Goal: Task Accomplishment & Management: Manage account settings

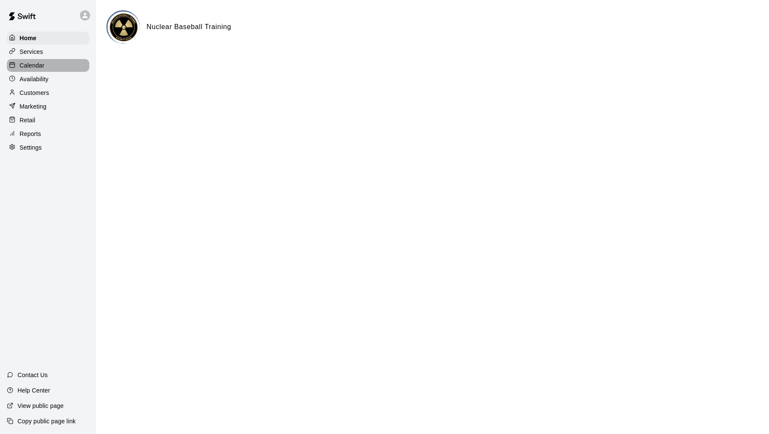
click at [35, 69] on p "Calendar" at bounding box center [32, 65] width 25 height 9
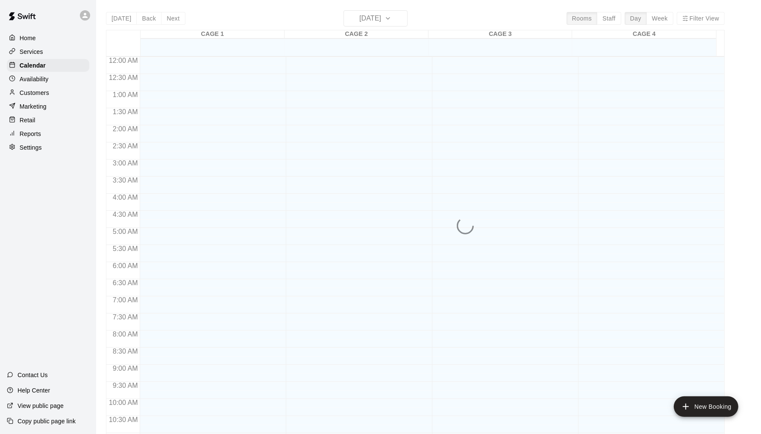
click at [37, 81] on p "Availability" at bounding box center [34, 79] width 29 height 9
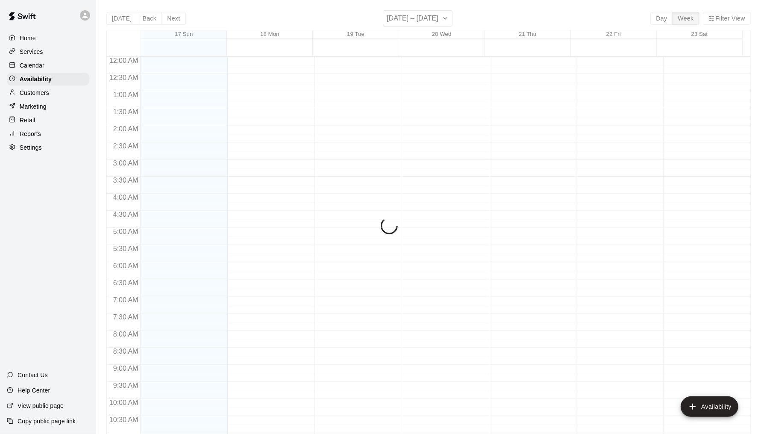
scroll to position [425, 0]
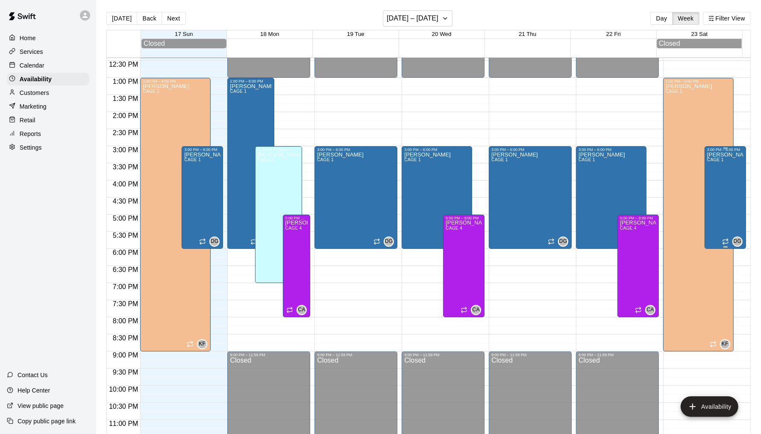
click at [726, 166] on div "[PERSON_NAME] CAGE 1" at bounding box center [725, 369] width 36 height 434
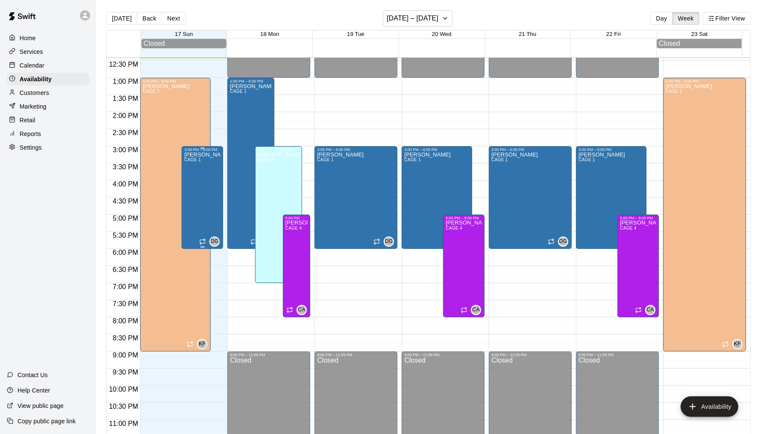
click at [197, 191] on div "[PERSON_NAME] CAGE 1" at bounding box center [202, 369] width 36 height 434
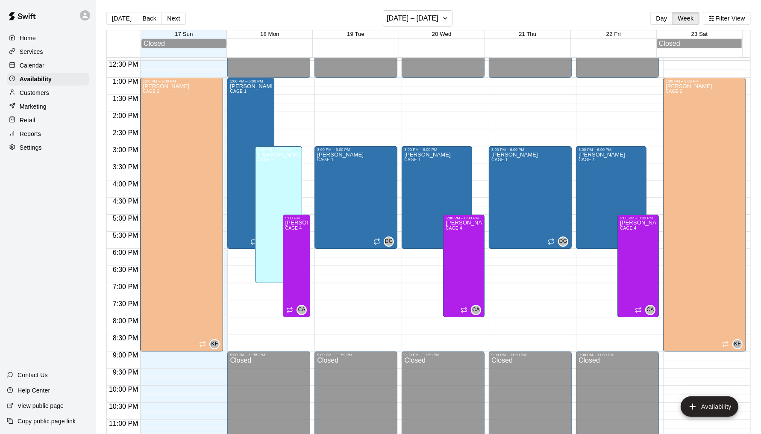
click at [49, 68] on div "Calendar" at bounding box center [48, 65] width 82 height 13
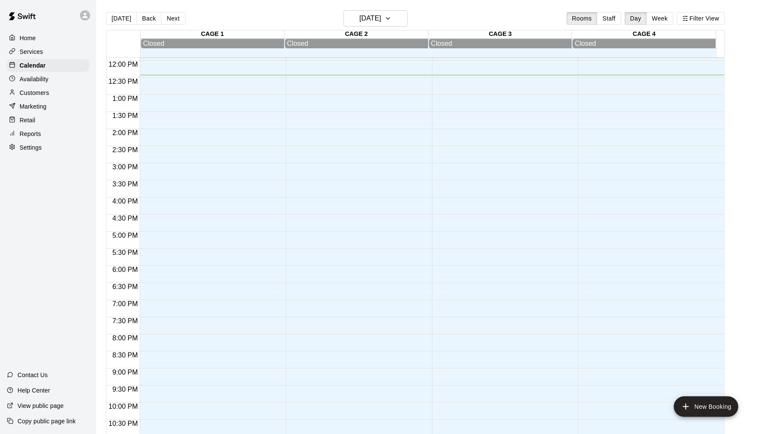
drag, startPoint x: 42, startPoint y: 79, endPoint x: 60, endPoint y: 83, distance: 18.0
click at [42, 79] on p "Availability" at bounding box center [34, 79] width 29 height 9
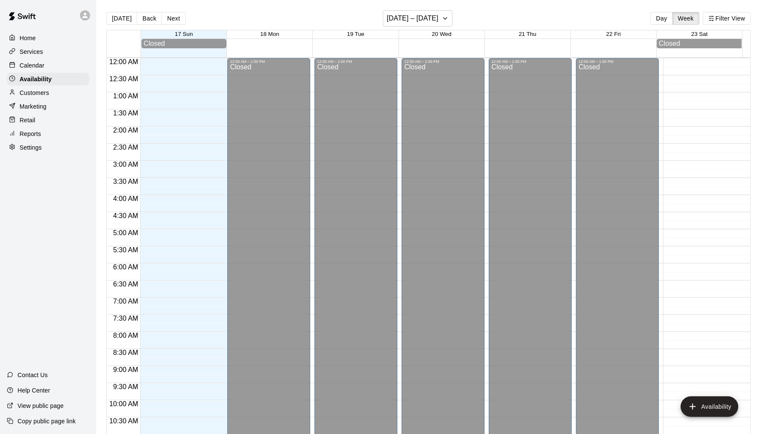
scroll to position [425, 0]
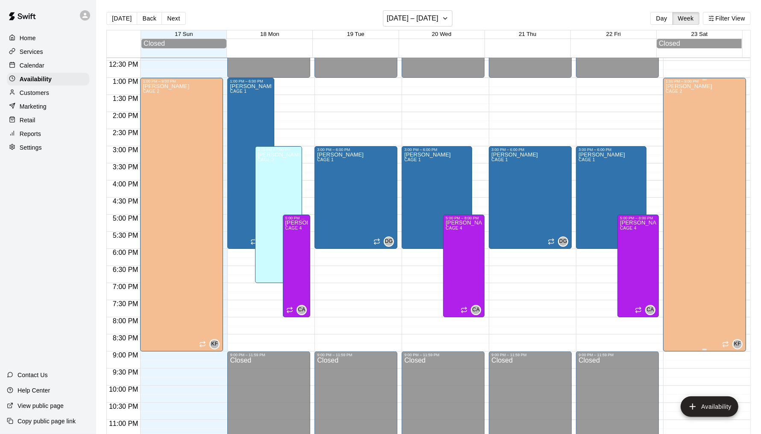
click at [678, 170] on div "[PERSON_NAME] CAGE 2" at bounding box center [689, 300] width 47 height 434
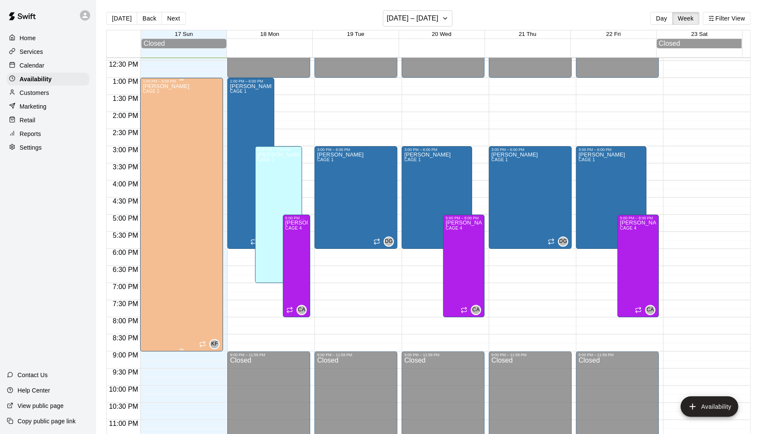
click at [179, 262] on div "[PERSON_NAME] CAGE 2 KF" at bounding box center [182, 300] width 78 height 434
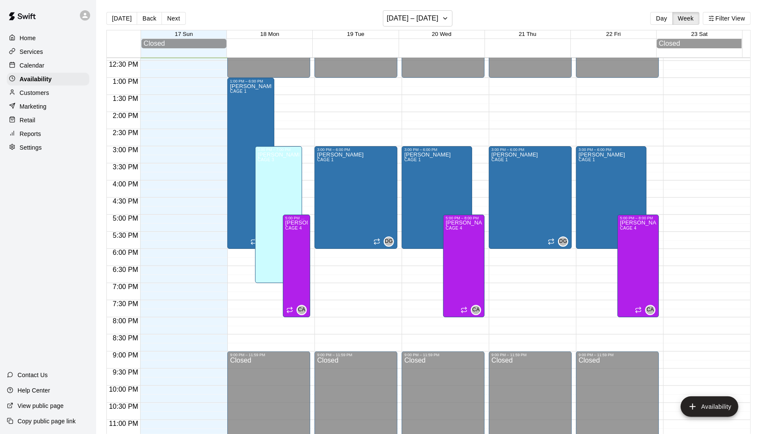
click at [58, 67] on div "Calendar" at bounding box center [48, 65] width 82 height 13
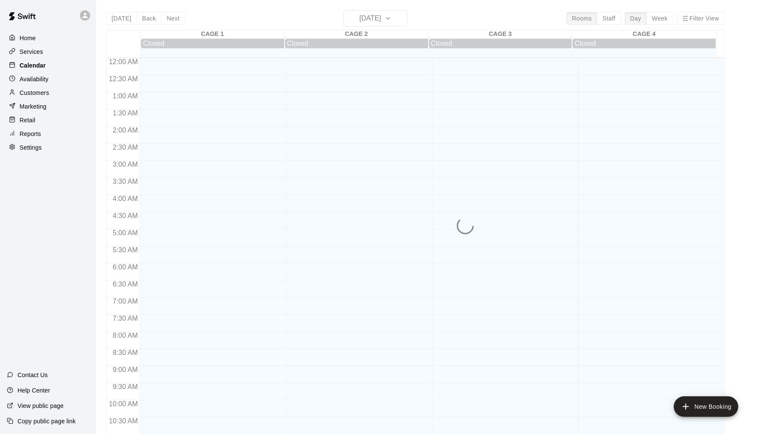
scroll to position [408, 0]
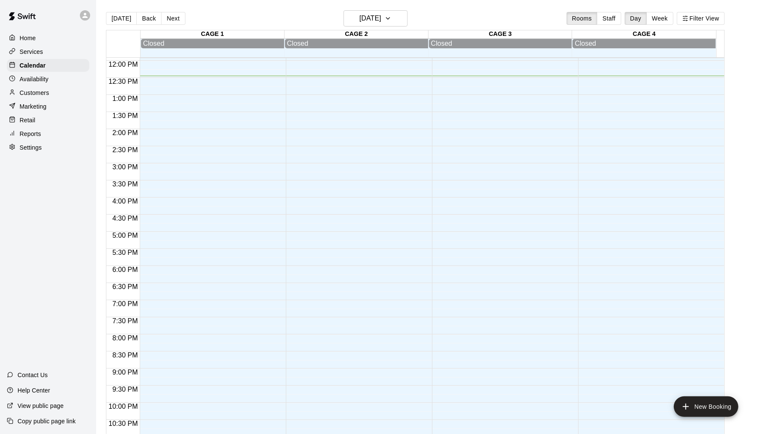
click at [168, 17] on button "Next" at bounding box center [173, 18] width 24 height 13
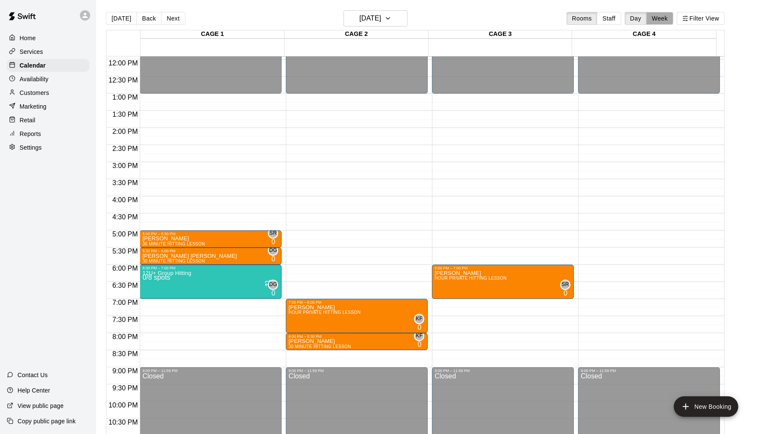
click at [674, 22] on button "Week" at bounding box center [660, 18] width 27 height 13
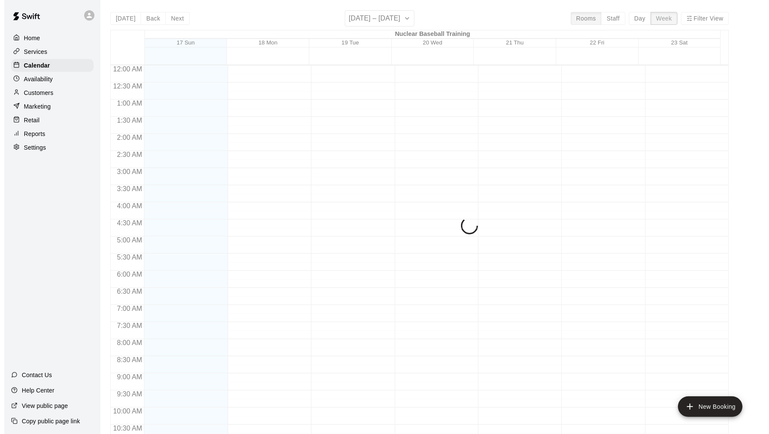
scroll to position [425, 0]
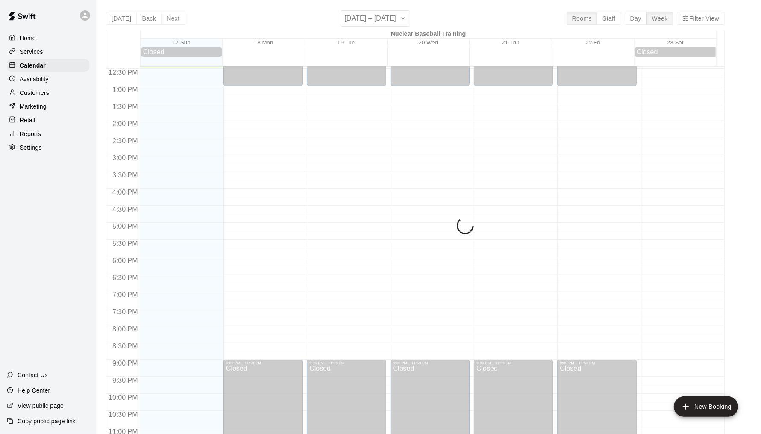
click at [703, 19] on div "[DATE] Back Next [DATE] – [DATE] Rooms Staff Day Week Filter View Nuclear Baseb…" at bounding box center [415, 227] width 619 height 434
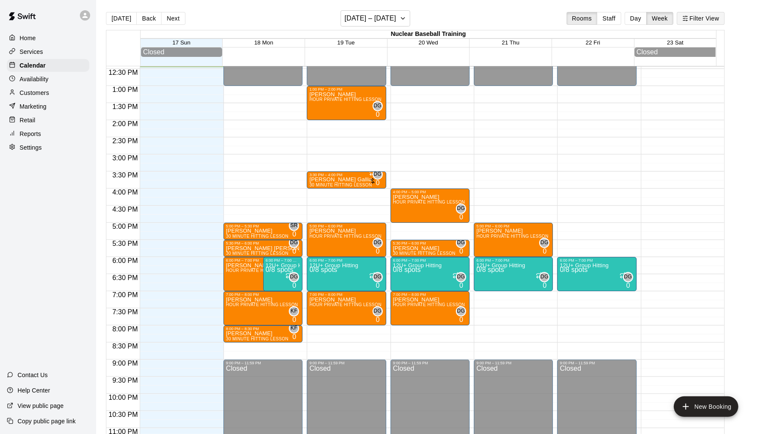
click at [717, 15] on button "Filter View" at bounding box center [701, 18] width 48 height 13
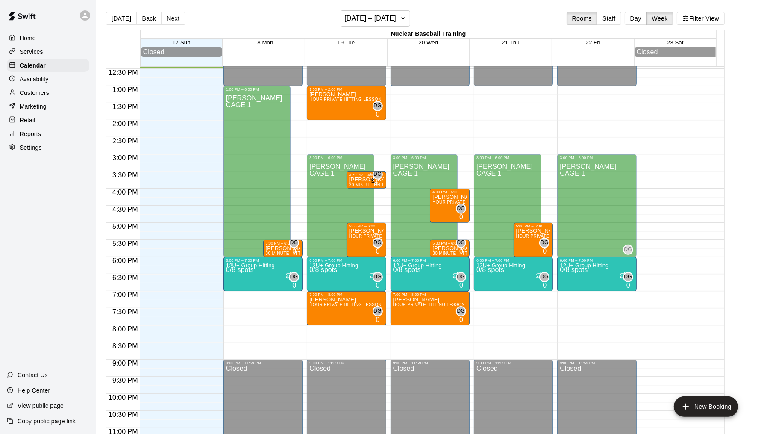
click at [298, 197] on div "12:00 AM – 1:00 PM Closed 1:00 PM – 6:00 PM [PERSON_NAME] CAGE 1 DG 6:00 PM – 7…" at bounding box center [263, 51] width 79 height 821
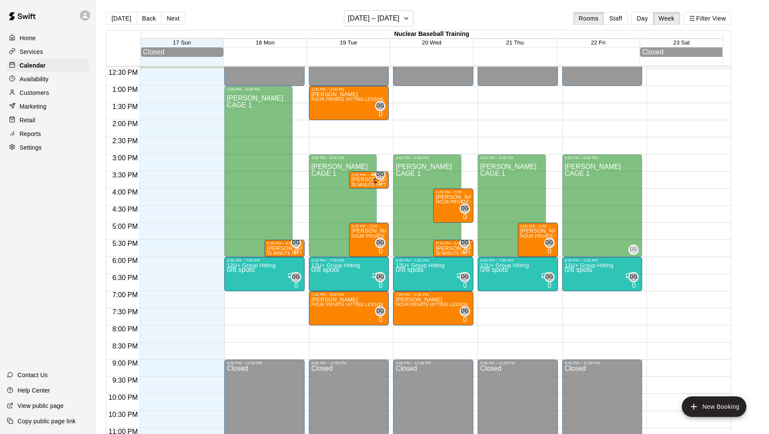
click at [238, 125] on li "GROUP HITTING CLASS" at bounding box center [141, 122] width 194 height 8
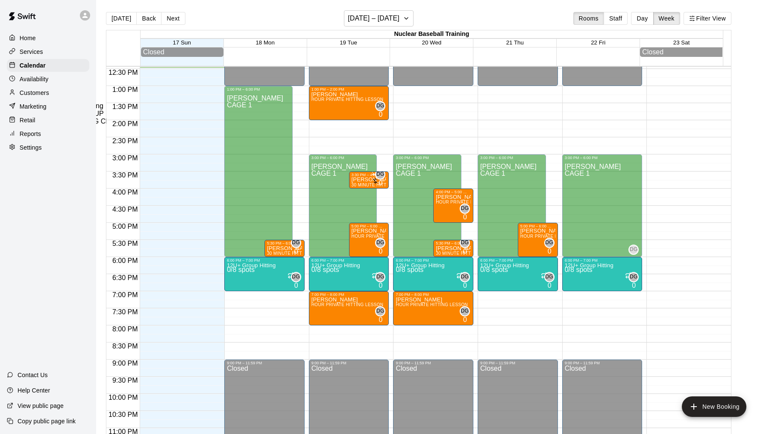
click at [238, 110] on li "12U+ Group Hitting" at bounding box center [141, 106] width 194 height 8
type input "**********"
type input "*"
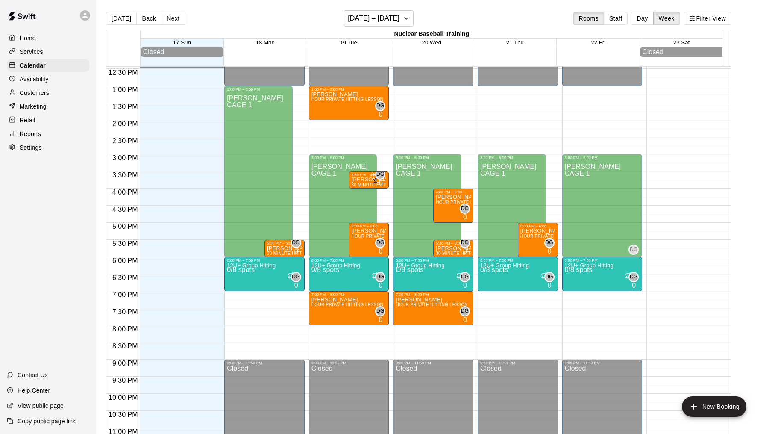
click at [228, 45] on li "CAGE 1" at bounding box center [131, 41] width 194 height 8
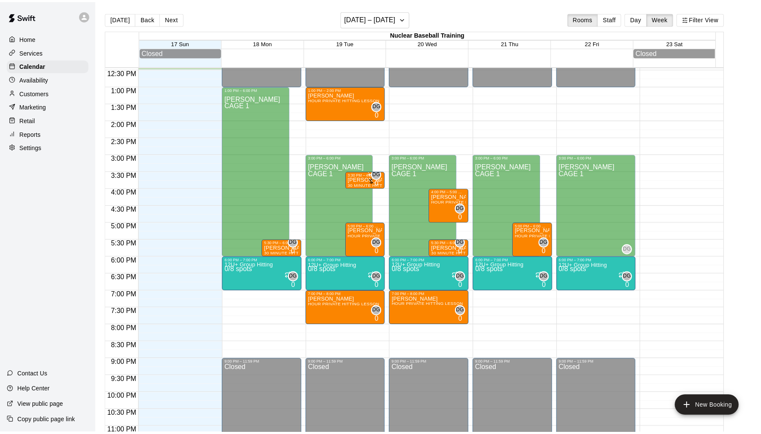
scroll to position [51, 0]
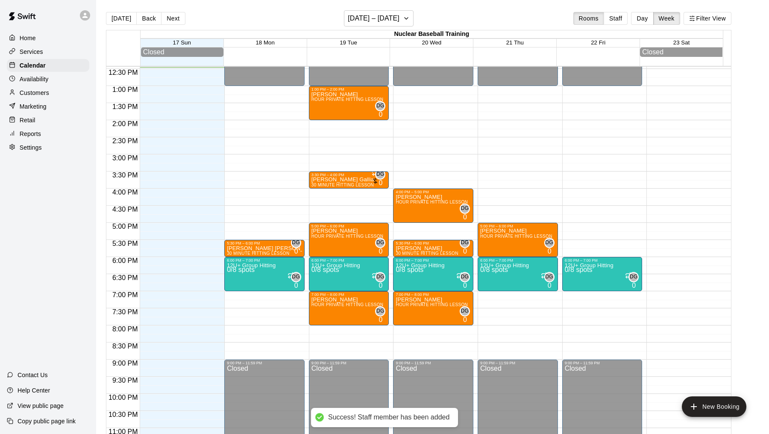
type input "*******"
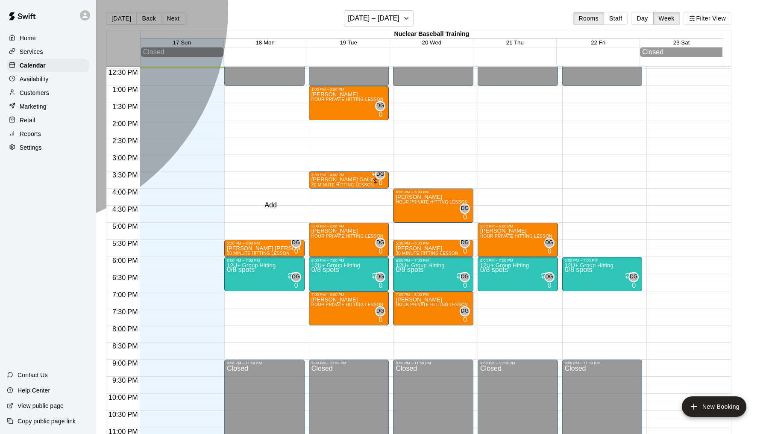
drag, startPoint x: 271, startPoint y: 200, endPoint x: 278, endPoint y: 204, distance: 8.3
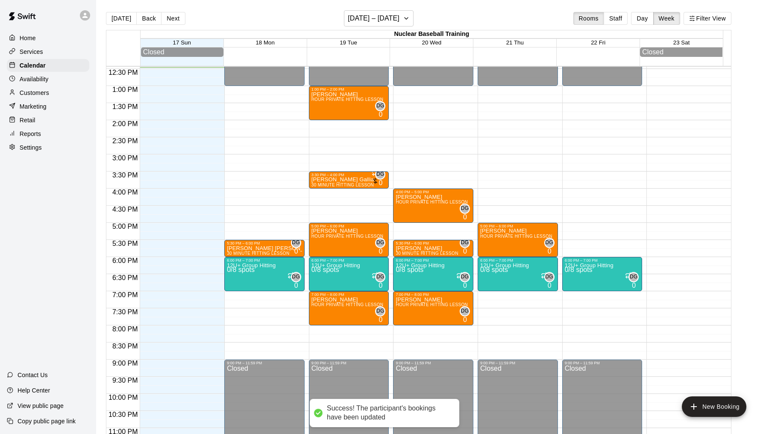
type input "****"
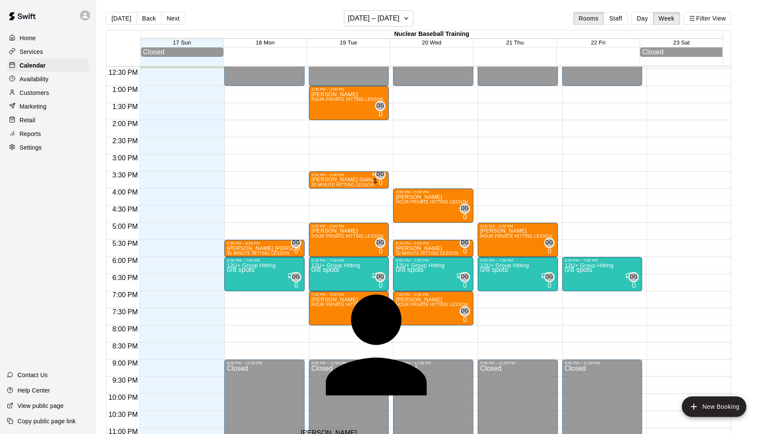
drag, startPoint x: 326, startPoint y: 266, endPoint x: 336, endPoint y: 271, distance: 11.3
click at [331, 429] on p "[PERSON_NAME]" at bounding box center [402, 433] width 202 height 8
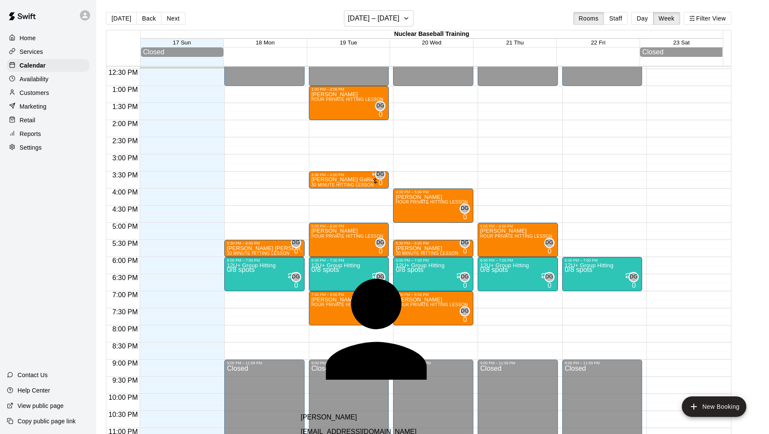
type input "*******"
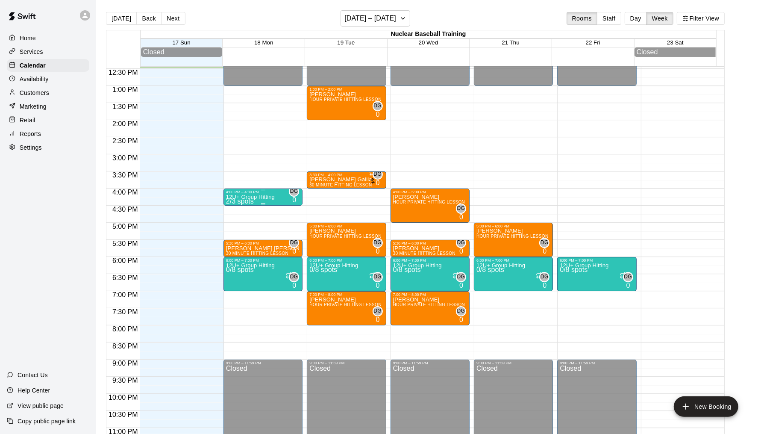
click at [267, 203] on div "12U+ Group Hitting 2/3 spots" at bounding box center [250, 411] width 49 height 434
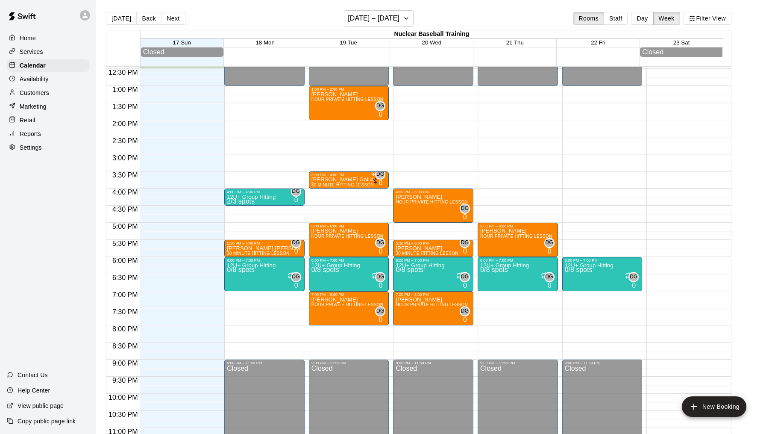
type input "********"
type input "*"
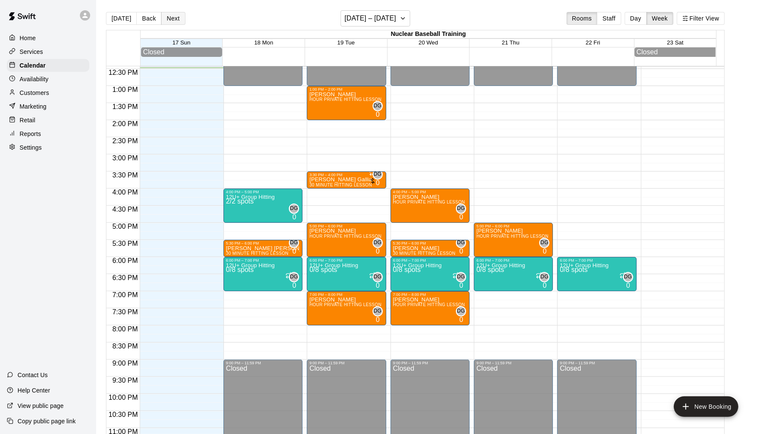
click at [172, 22] on button "Next" at bounding box center [173, 18] width 24 height 13
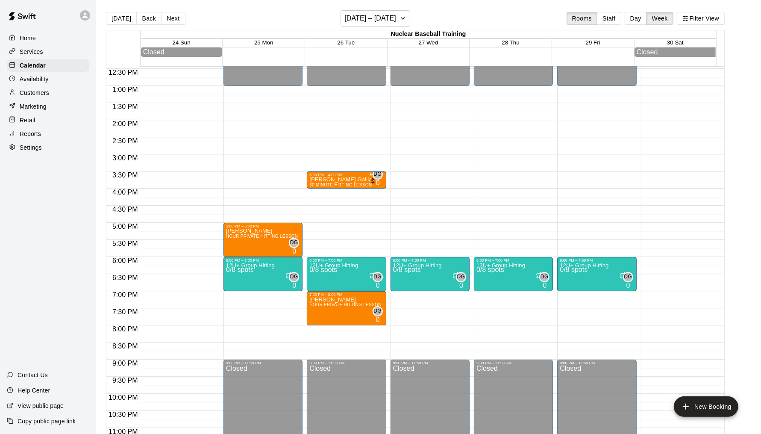
click at [172, 22] on button "Next" at bounding box center [173, 18] width 24 height 13
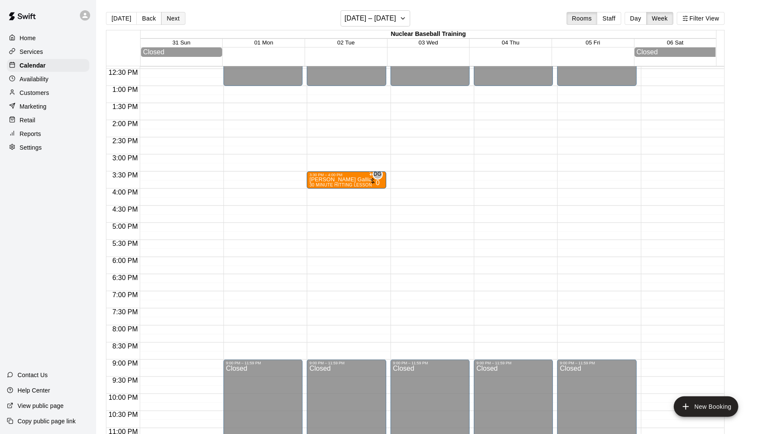
click at [141, 17] on button "Back" at bounding box center [148, 18] width 25 height 13
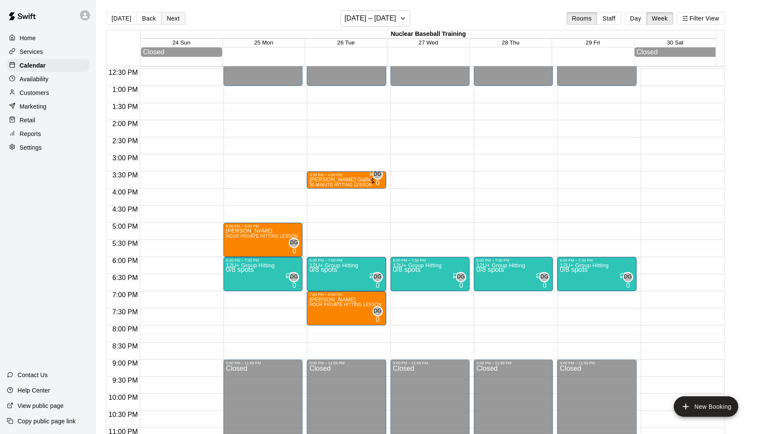
click at [170, 23] on button "Next" at bounding box center [173, 18] width 24 height 13
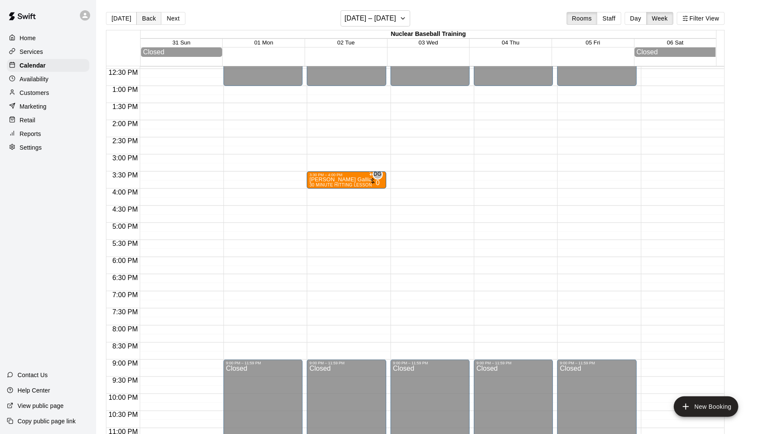
drag, startPoint x: 133, startPoint y: 24, endPoint x: 147, endPoint y: 18, distance: 14.9
click at [136, 24] on button "Back" at bounding box center [148, 18] width 25 height 13
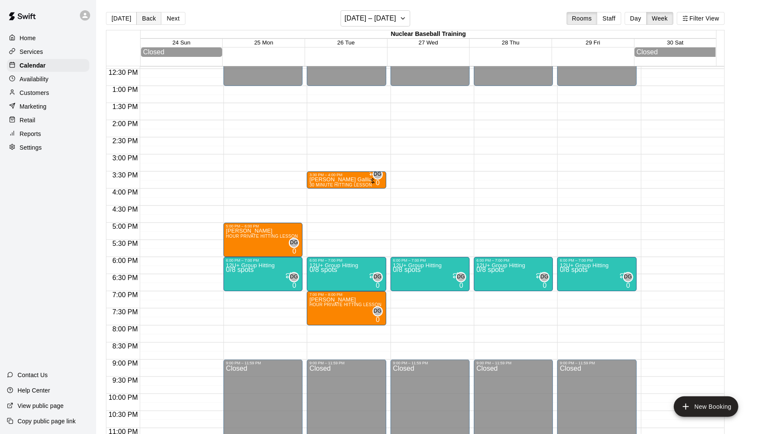
click at [147, 18] on button "Back" at bounding box center [148, 18] width 25 height 13
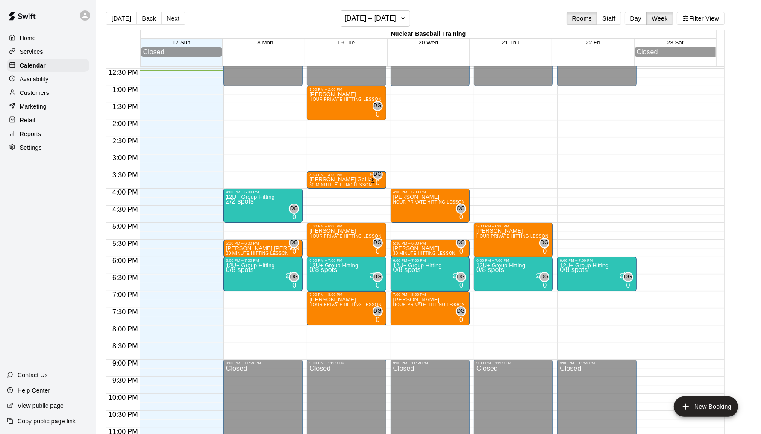
drag, startPoint x: 62, startPoint y: 79, endPoint x: 69, endPoint y: 85, distance: 9.1
click at [62, 79] on div "Availability" at bounding box center [48, 79] width 82 height 13
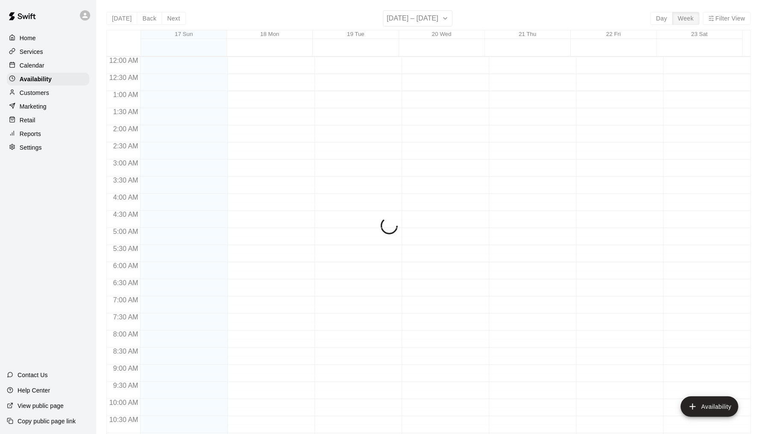
scroll to position [429, 0]
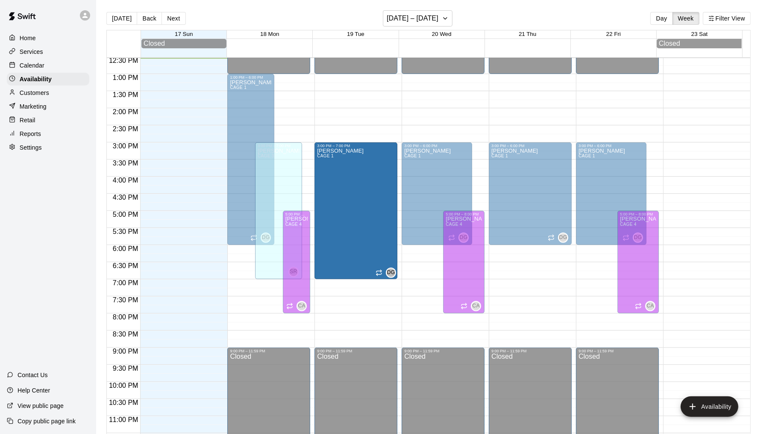
drag, startPoint x: 354, startPoint y: 244, endPoint x: 354, endPoint y: 280, distance: 36.3
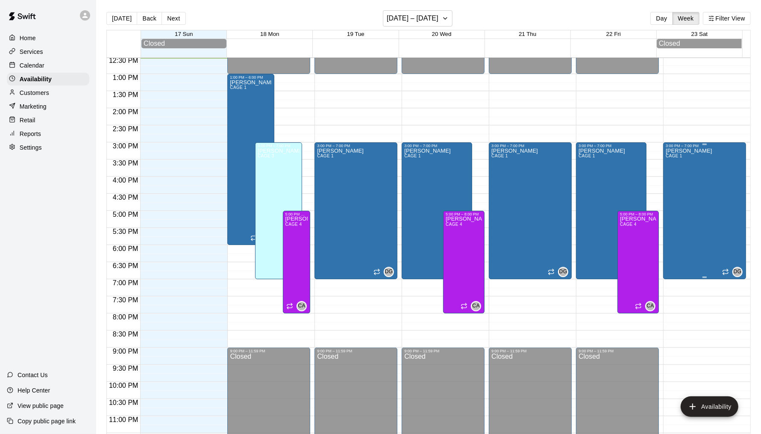
click at [679, 219] on div "[PERSON_NAME] CAGE 1" at bounding box center [689, 365] width 47 height 434
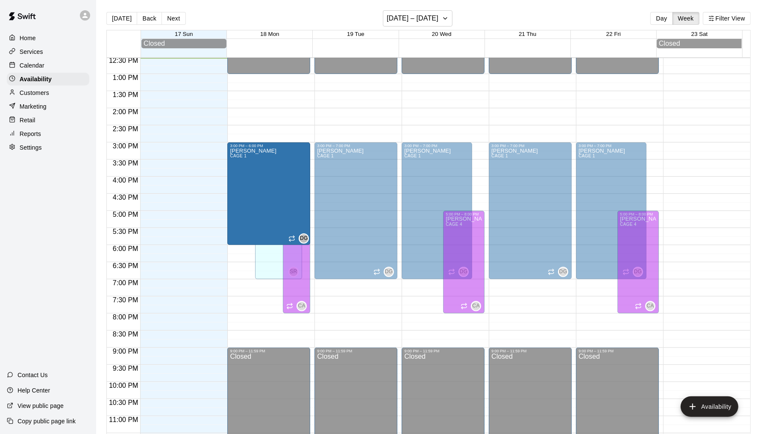
drag, startPoint x: 250, startPoint y: 75, endPoint x: 252, endPoint y: 143, distance: 68.0
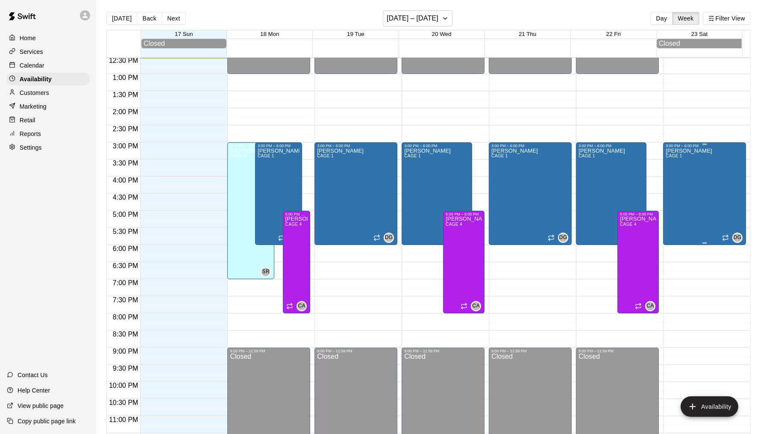
click at [705, 209] on div "[PERSON_NAME] CAGE 1 DG" at bounding box center [705, 365] width 78 height 434
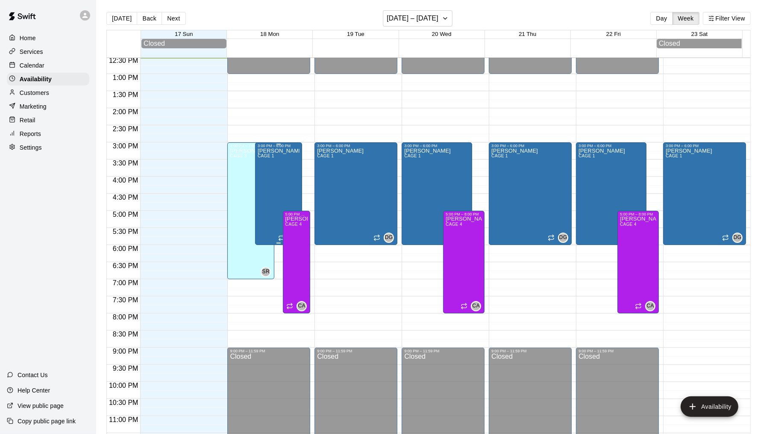
click at [275, 210] on div "[PERSON_NAME] CAGE 1" at bounding box center [279, 365] width 42 height 434
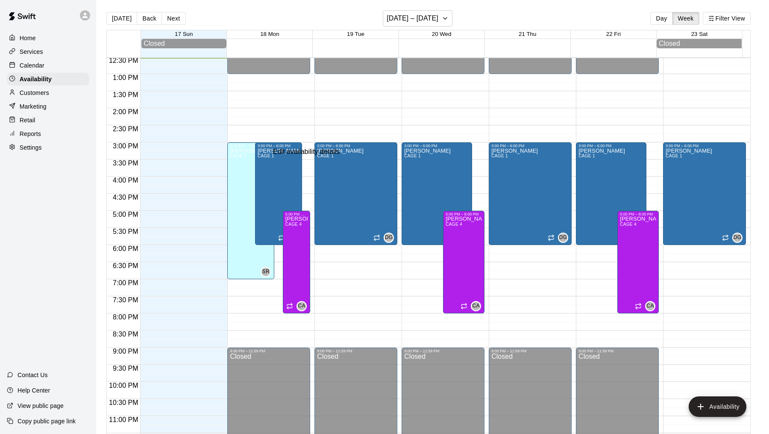
type input "********"
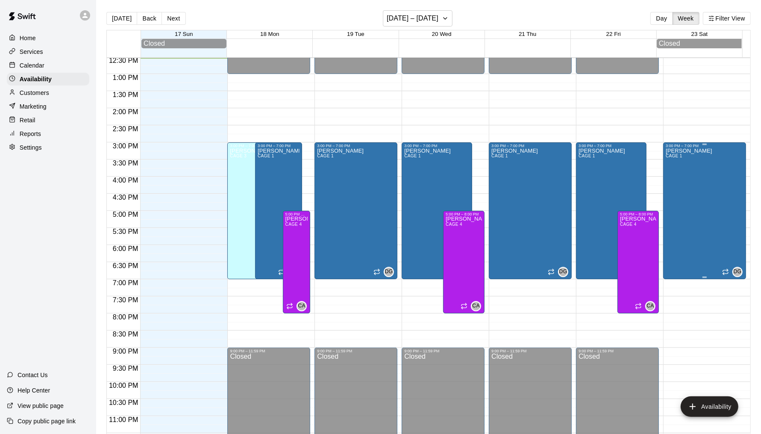
click at [701, 217] on div "[PERSON_NAME] CAGE 1 DG" at bounding box center [705, 365] width 78 height 434
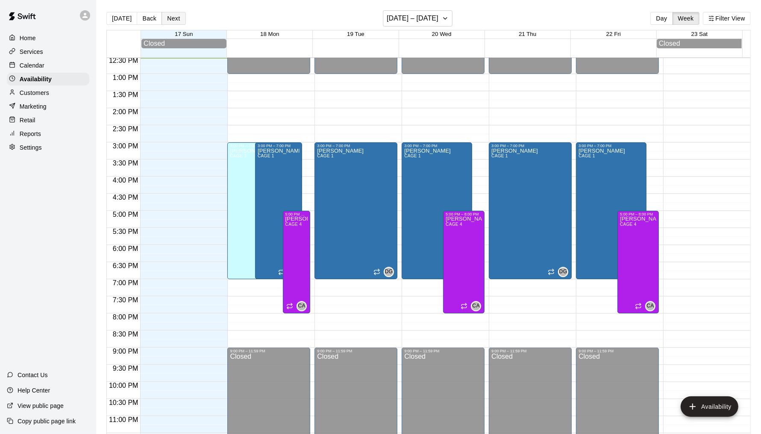
click at [178, 21] on button "Next" at bounding box center [174, 18] width 24 height 13
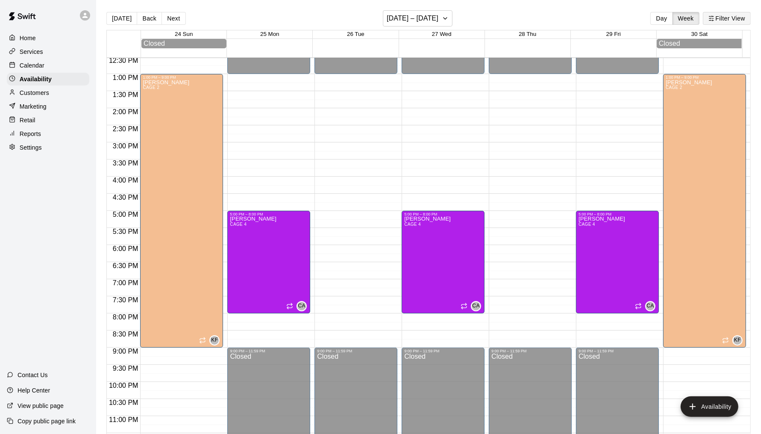
click at [735, 22] on button "Filter View" at bounding box center [727, 18] width 48 height 13
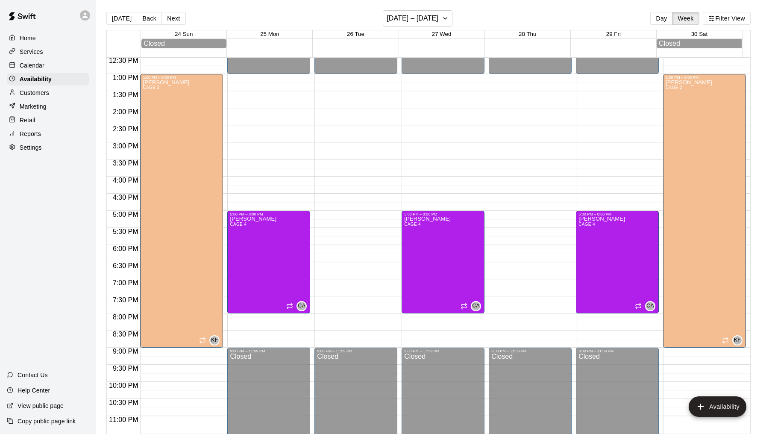
drag, startPoint x: 331, startPoint y: 180, endPoint x: 326, endPoint y: 180, distance: 4.7
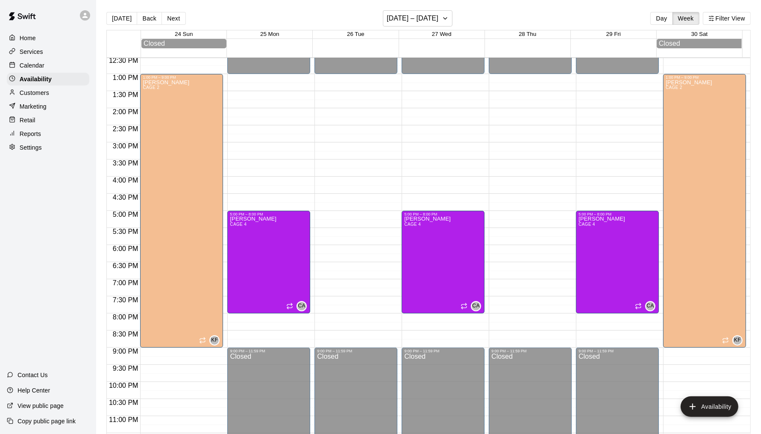
click at [246, 150] on div "12:00 AM – 1:00 PM Closed 5:00 PM – 8:00 PM [PERSON_NAME] CAGE 4 CA 9:00 PM – 1…" at bounding box center [268, 39] width 83 height 821
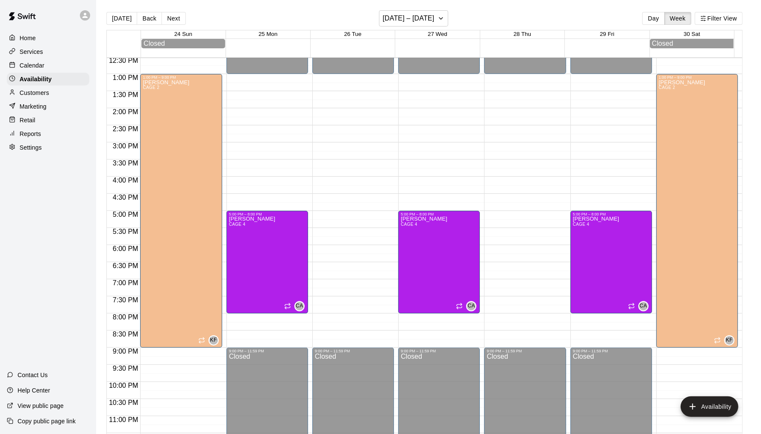
type input "**********"
type input "********"
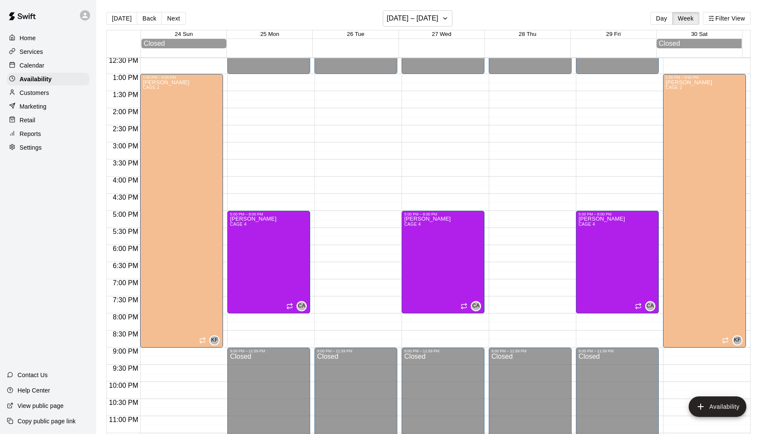
type input "********"
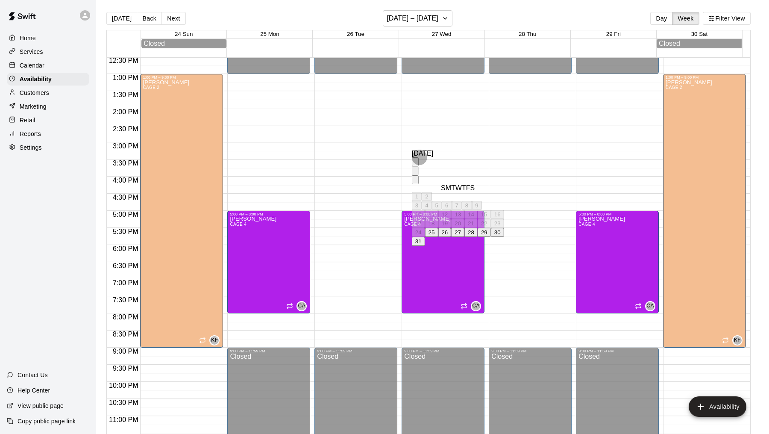
click at [491, 237] on button "29" at bounding box center [484, 232] width 13 height 9
type input "**********"
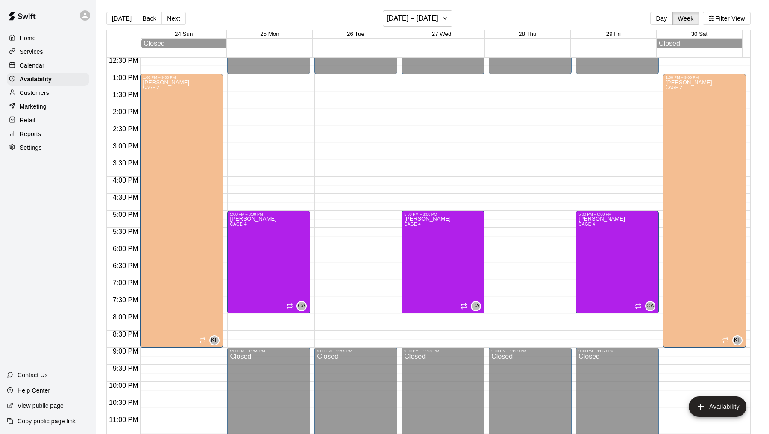
click at [300, 45] on li "CAGE 1" at bounding box center [166, 41] width 265 height 8
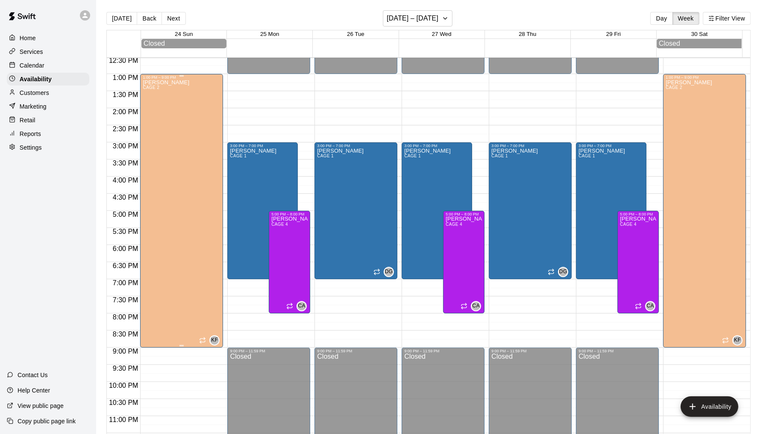
click at [181, 206] on div "[PERSON_NAME] CAGE 2 KF" at bounding box center [182, 297] width 78 height 434
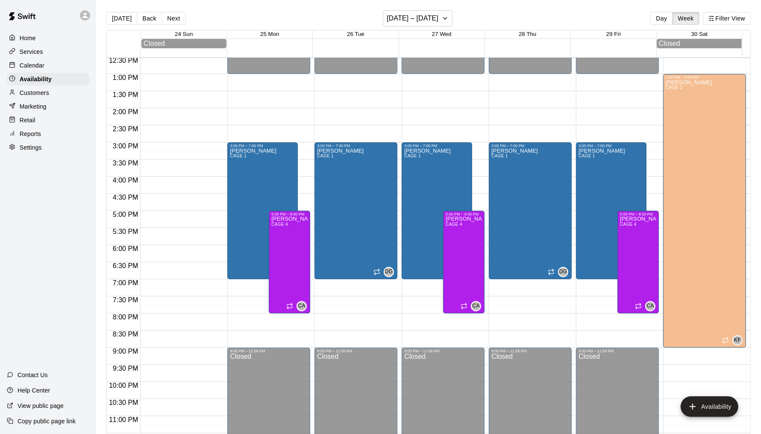
click at [686, 194] on div "[PERSON_NAME] CAGE 2" at bounding box center [689, 297] width 47 height 434
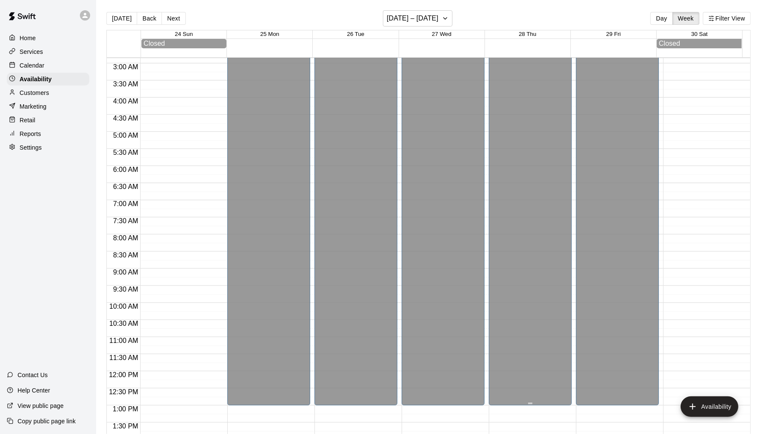
scroll to position [0, 0]
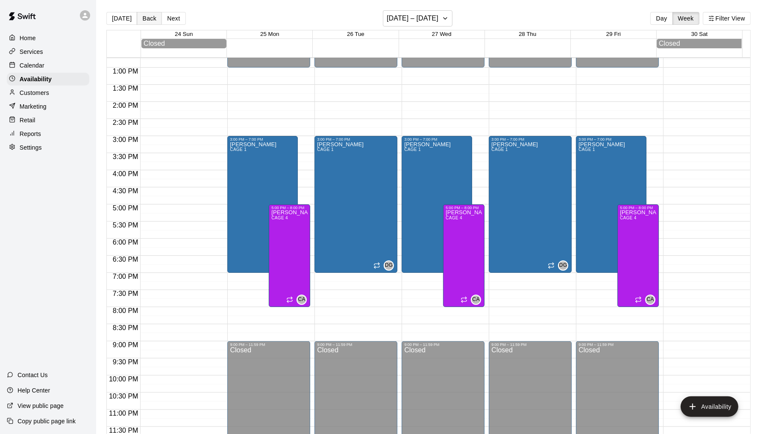
drag, startPoint x: 153, startPoint y: 18, endPoint x: 177, endPoint y: 29, distance: 27.0
click at [153, 18] on button "Back" at bounding box center [149, 18] width 25 height 13
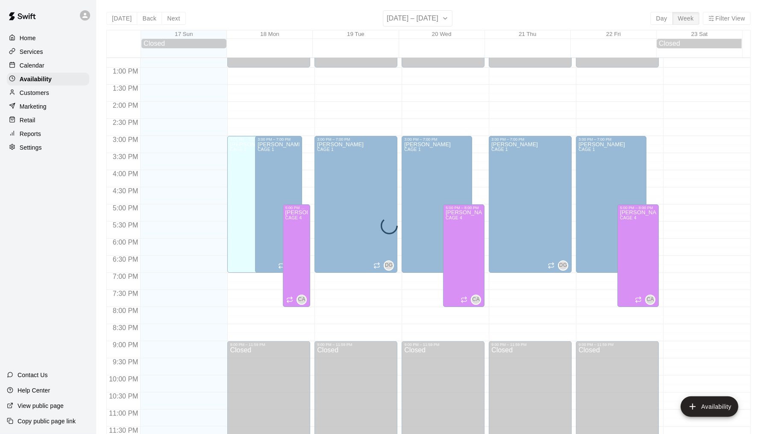
scroll to position [435, 0]
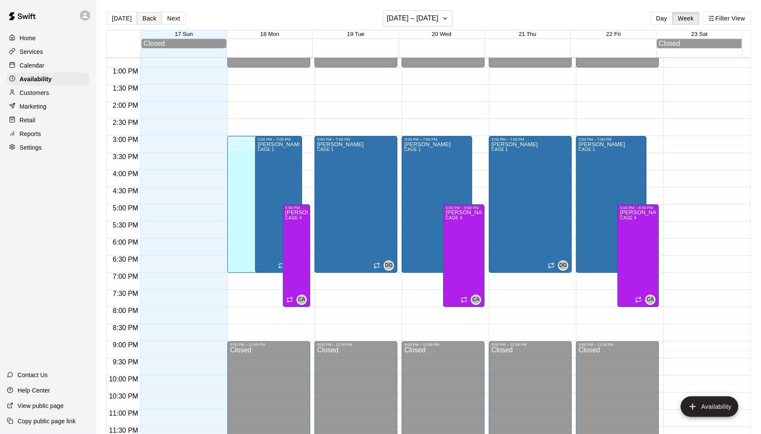
click at [152, 19] on button "Back" at bounding box center [149, 18] width 25 height 13
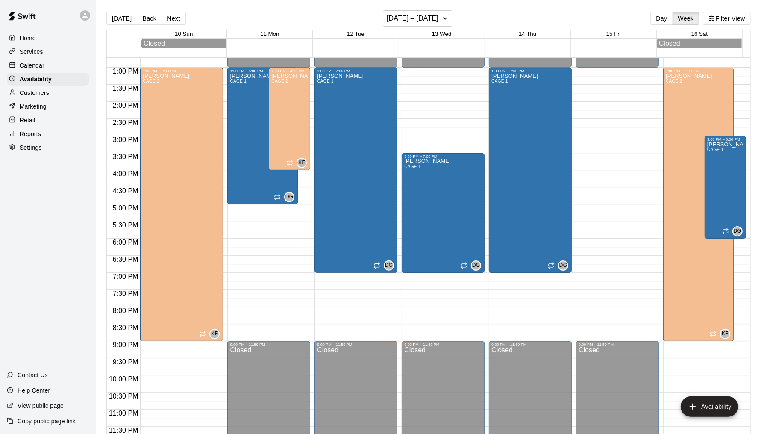
click at [186, 18] on div "[DATE] Back Next [DATE] – [DATE] Day Week Filter View" at bounding box center [428, 20] width 645 height 20
click at [69, 65] on div "Calendar" at bounding box center [48, 65] width 82 height 13
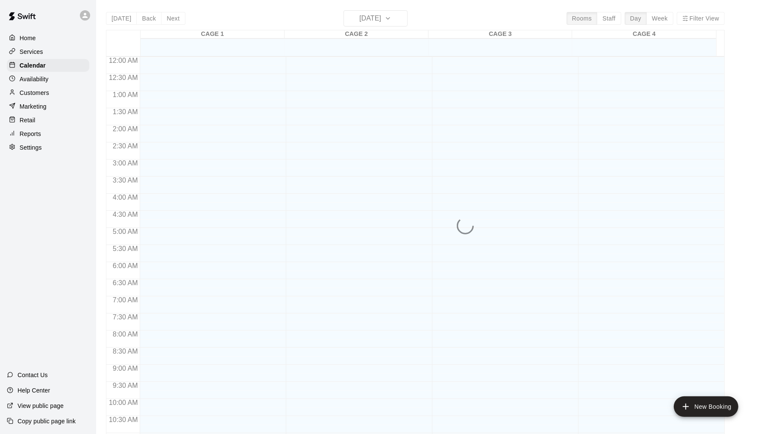
scroll to position [408, 0]
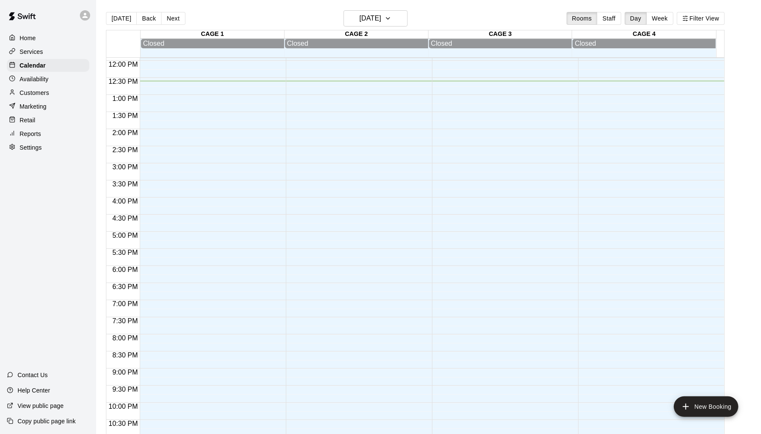
click at [162, 18] on button "Next" at bounding box center [173, 18] width 24 height 13
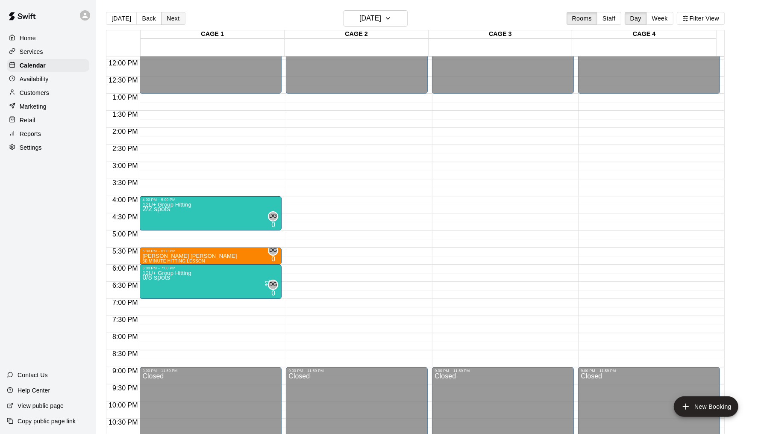
click at [177, 18] on button "Next" at bounding box center [173, 18] width 24 height 13
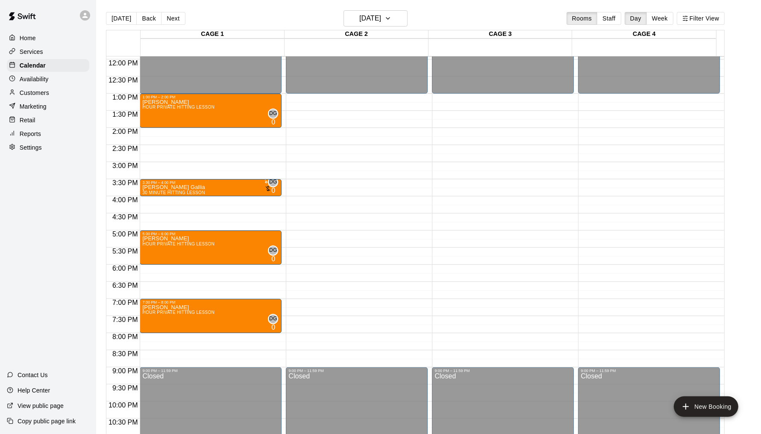
click at [165, 273] on div "12:00 AM – 1:00 PM Closed 1:00 PM – 2:00 PM [PERSON_NAME] HOUR PRIVATE HITTING …" at bounding box center [211, 59] width 142 height 821
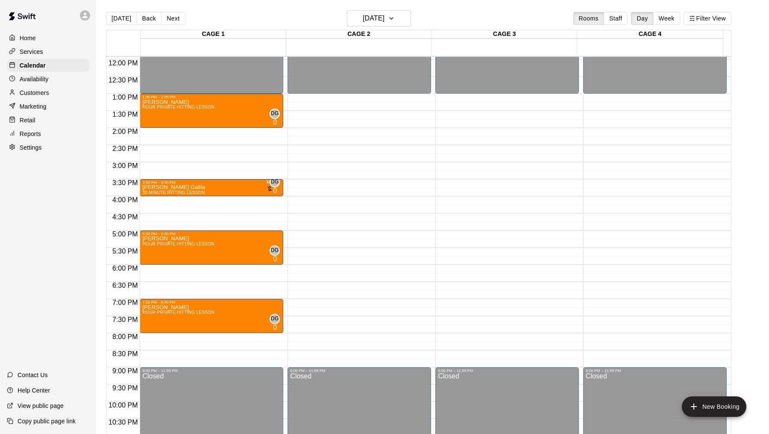
click at [238, 118] on li "30 MINUTE HITTING LESSON" at bounding box center [141, 114] width 194 height 8
type input "**********"
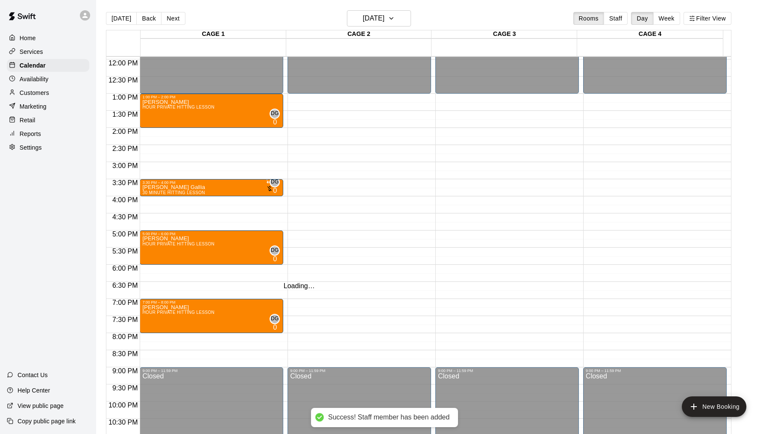
type input "****"
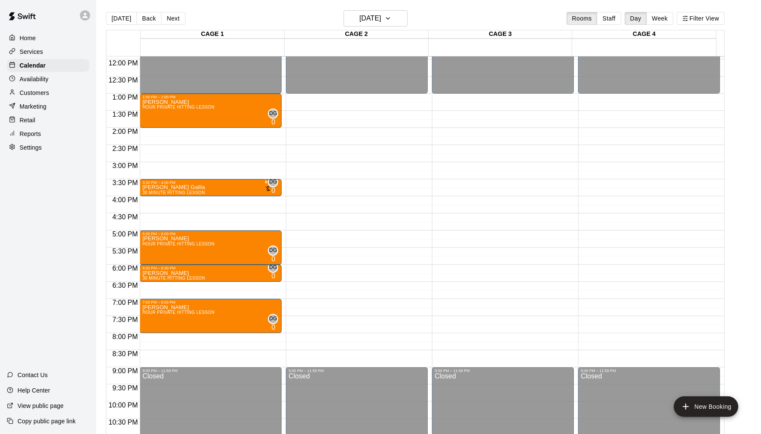
drag, startPoint x: 142, startPoint y: 13, endPoint x: 153, endPoint y: 22, distance: 14.3
click at [142, 13] on button "Back" at bounding box center [148, 18] width 25 height 13
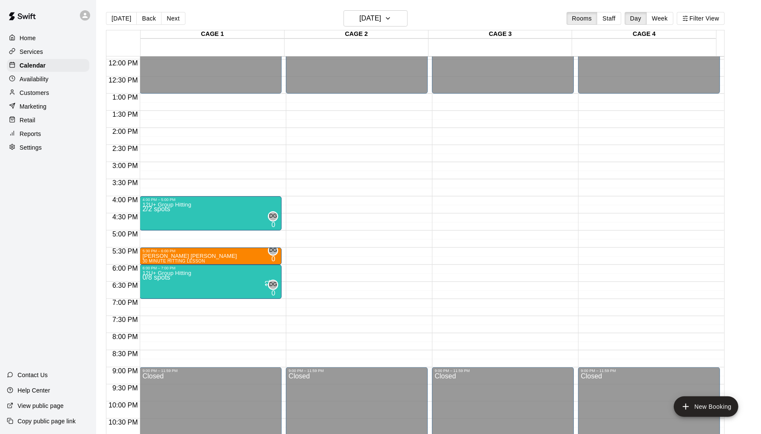
click at [54, 420] on p "Copy public page link" at bounding box center [47, 421] width 58 height 9
click at [142, 19] on button "Back" at bounding box center [148, 18] width 25 height 13
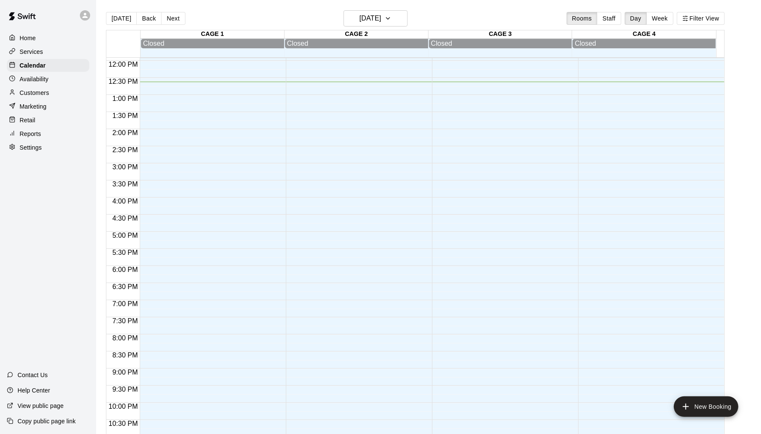
click at [165, 12] on button "Next" at bounding box center [173, 18] width 24 height 13
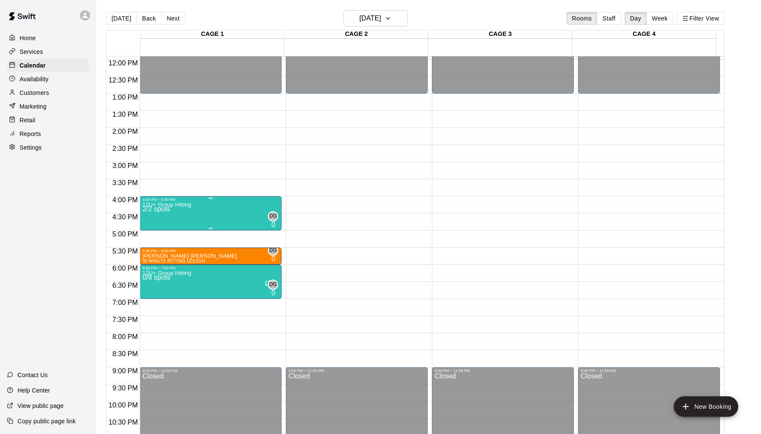
click at [206, 219] on div "12U+ Group Hitting 2/2 spots DG 0" at bounding box center [210, 419] width 137 height 434
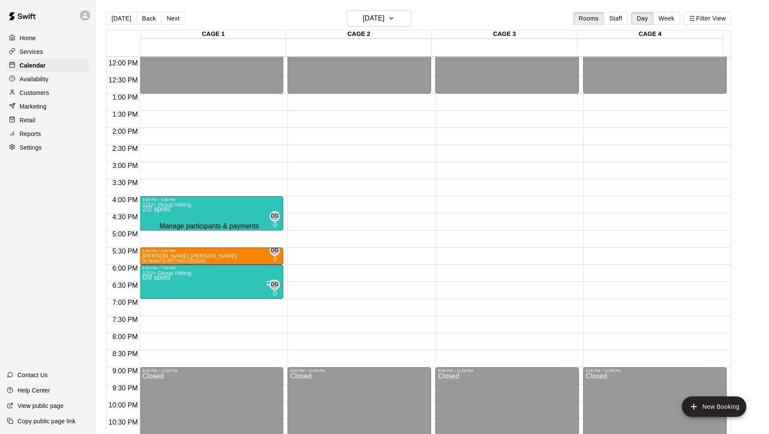
type input "****"
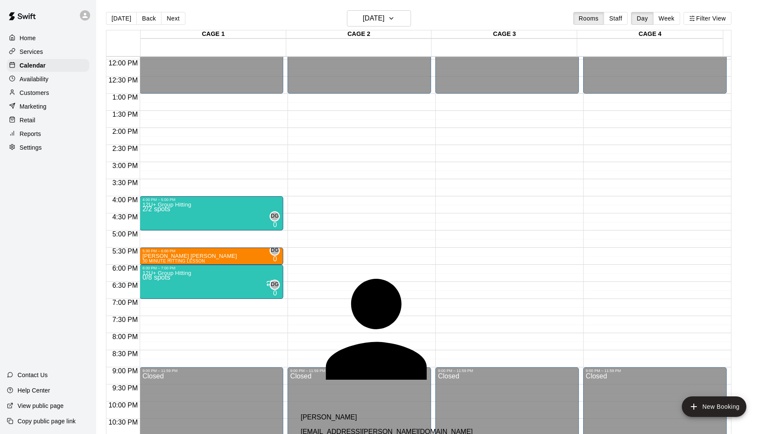
click at [368, 413] on div "[PERSON_NAME] [EMAIL_ADDRESS][PERSON_NAME][DOMAIN_NAME]" at bounding box center [402, 424] width 202 height 22
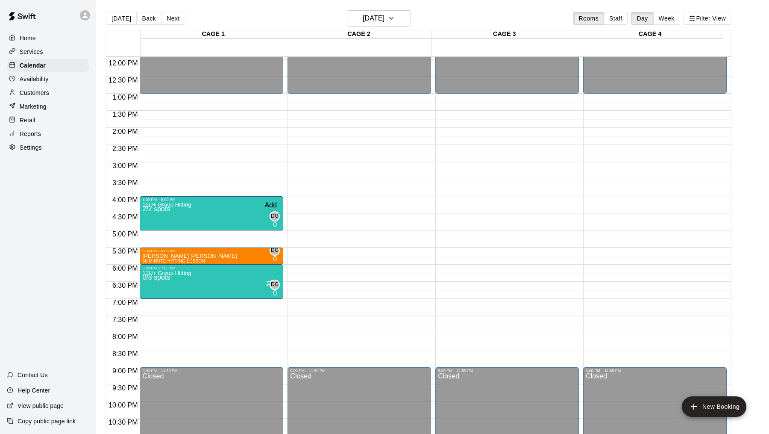
click at [273, 201] on div "Add" at bounding box center [271, 205] width 12 height 8
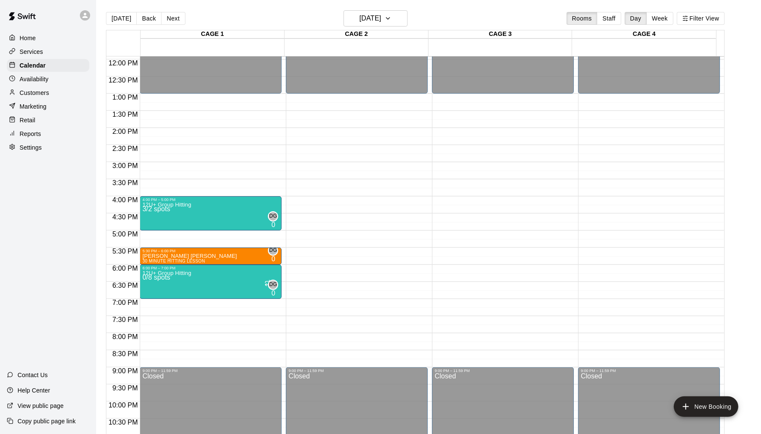
click at [71, 85] on div "Home Services Calendar Availability Customers Marketing Retail Reports Settings" at bounding box center [48, 93] width 96 height 124
click at [71, 82] on div "Availability" at bounding box center [48, 79] width 82 height 13
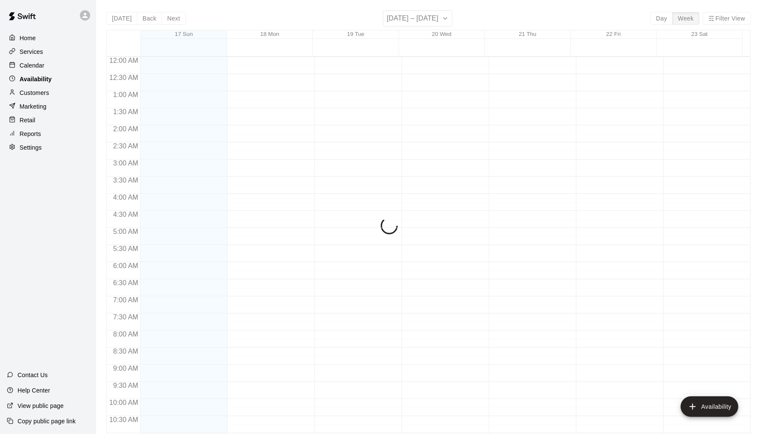
scroll to position [433, 0]
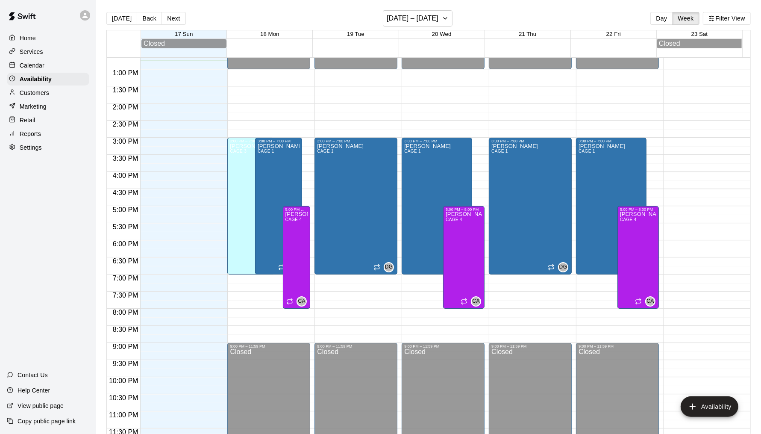
click at [42, 67] on p "Calendar" at bounding box center [32, 65] width 25 height 9
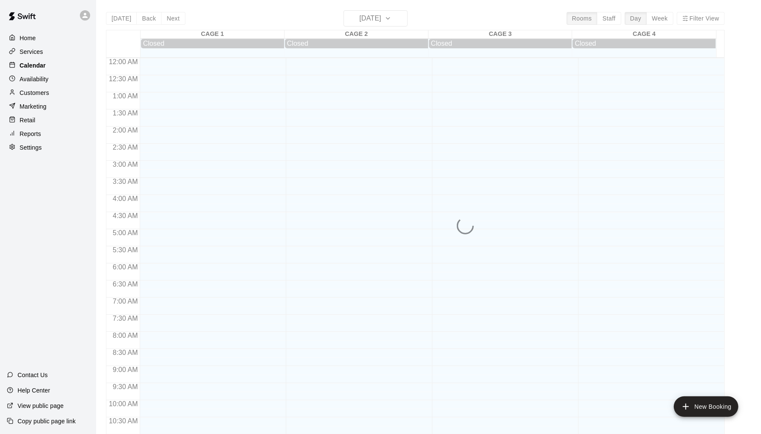
scroll to position [408, 0]
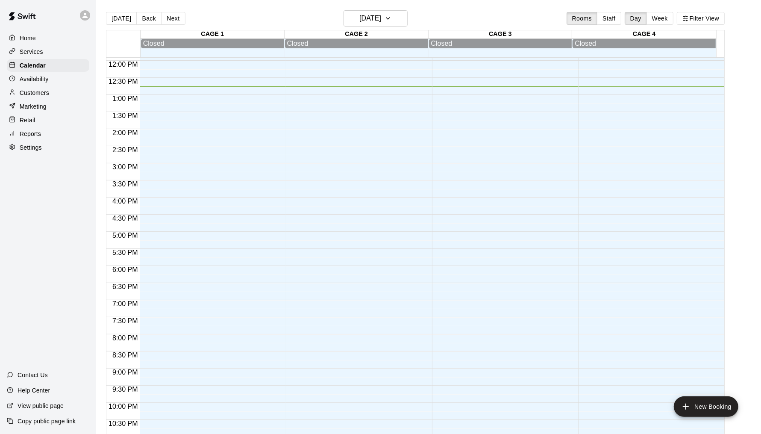
click at [42, 80] on p "Availability" at bounding box center [34, 79] width 29 height 9
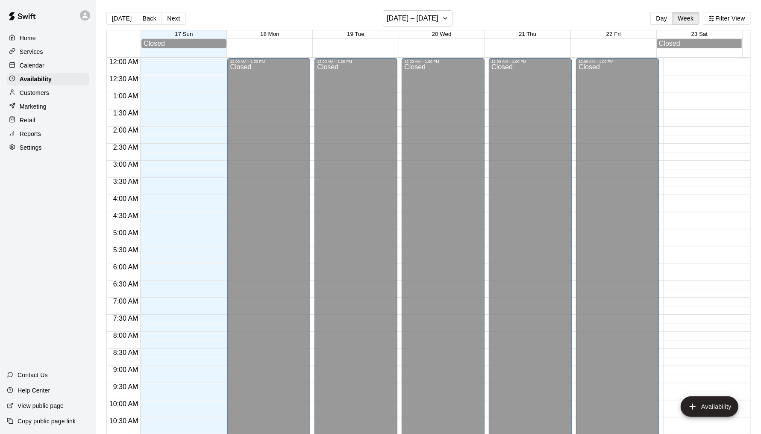
scroll to position [433, 0]
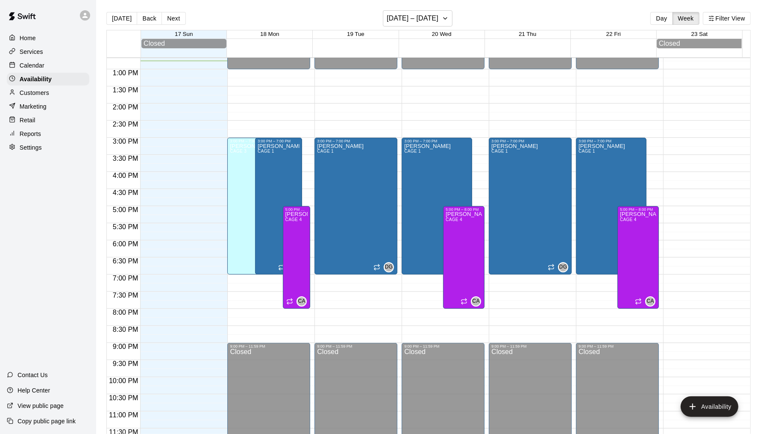
click at [38, 89] on p "Customers" at bounding box center [34, 92] width 29 height 9
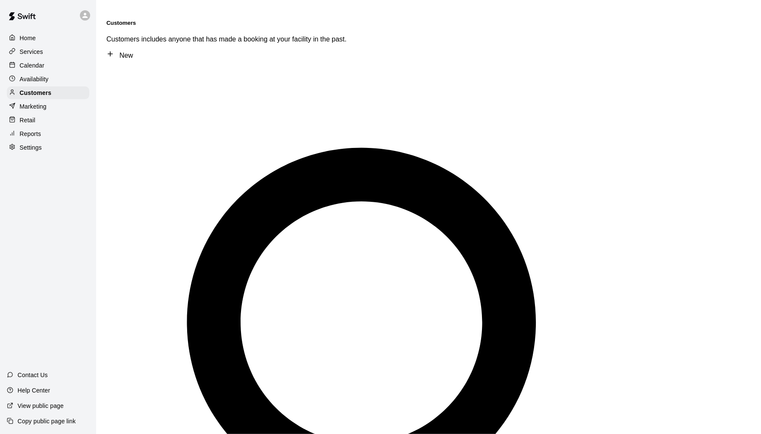
click at [43, 64] on p "Calendar" at bounding box center [32, 65] width 25 height 9
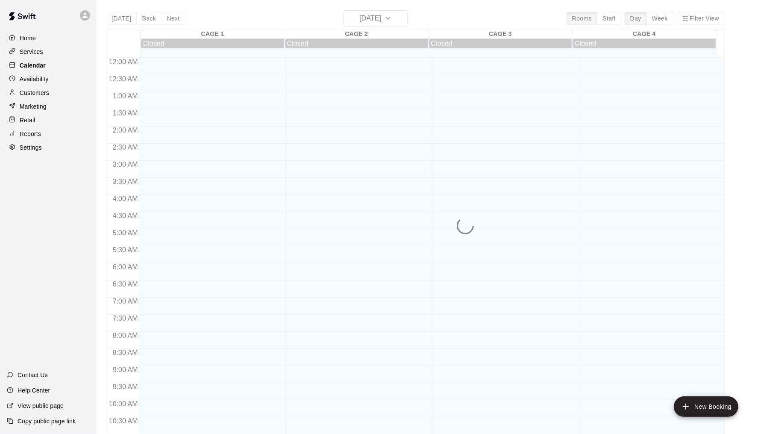
scroll to position [408, 0]
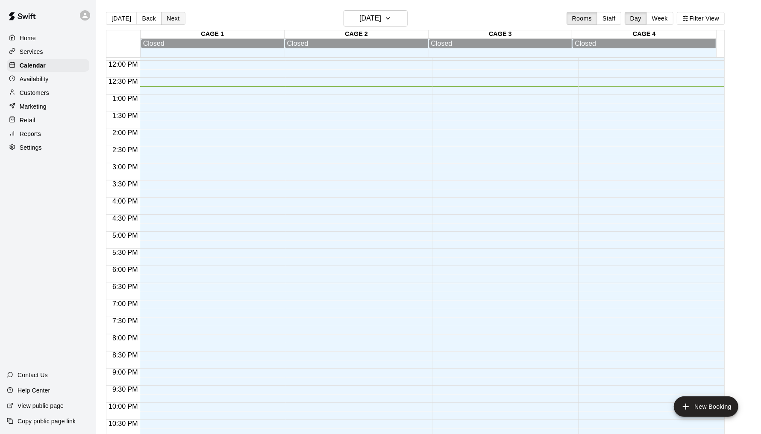
click at [172, 14] on button "Next" at bounding box center [173, 18] width 24 height 13
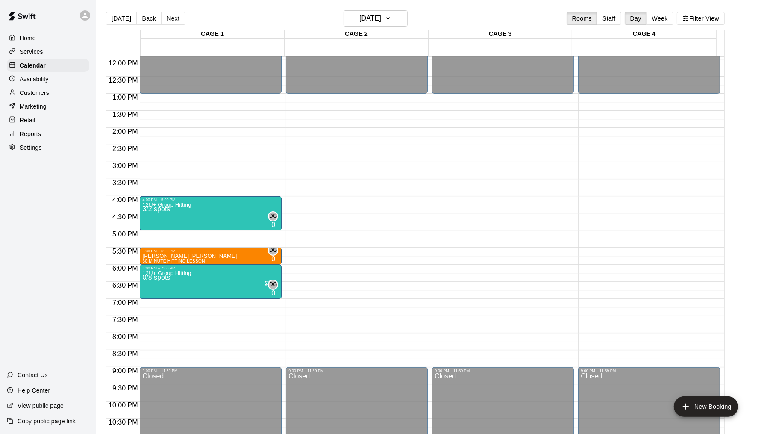
scroll to position [418, 0]
